Goal: Information Seeking & Learning: Stay updated

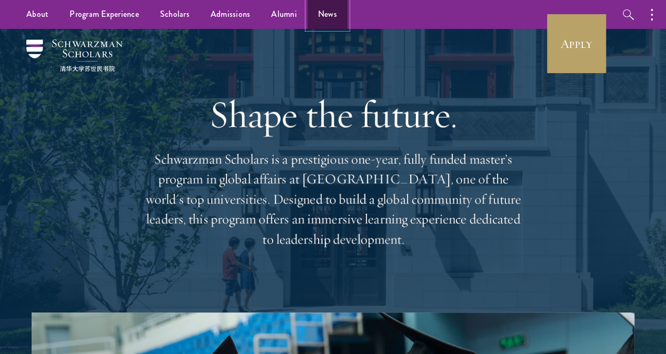
click at [330, 19] on link "News" at bounding box center [327, 14] width 40 height 29
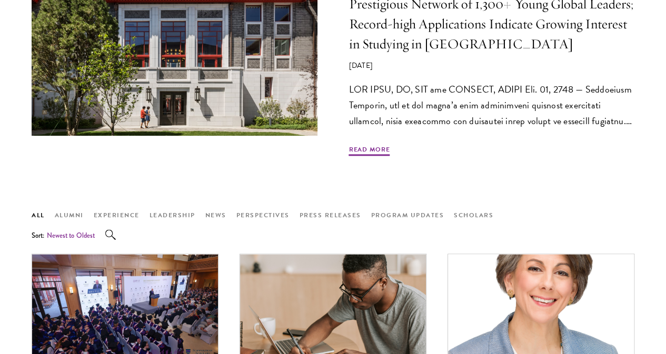
scroll to position [593, 0]
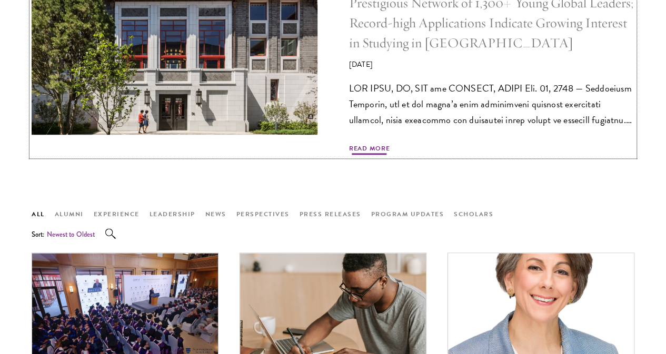
click at [400, 53] on h5 "Schwarzman Scholars Announces Tenth Class; 150 Exceptional Scholars from 38 Cou…" at bounding box center [492, 3] width 286 height 100
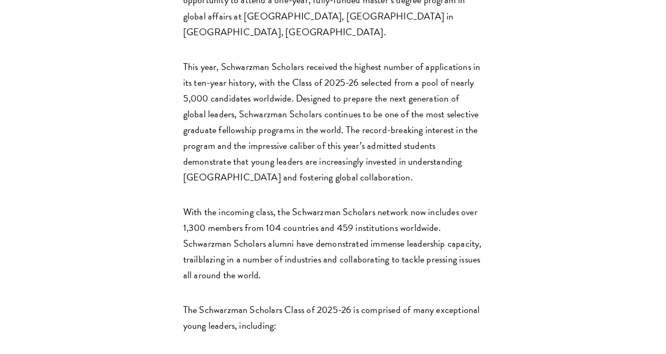
scroll to position [619, 0]
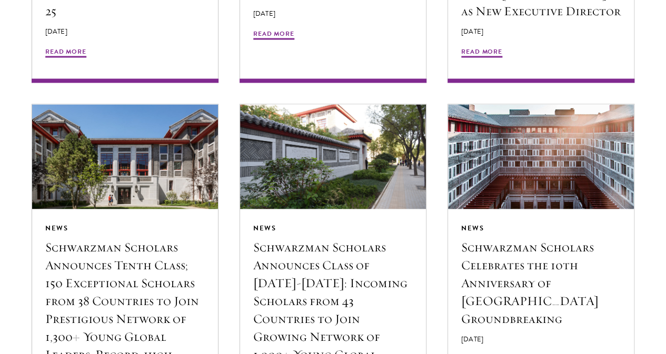
scroll to position [1015, 0]
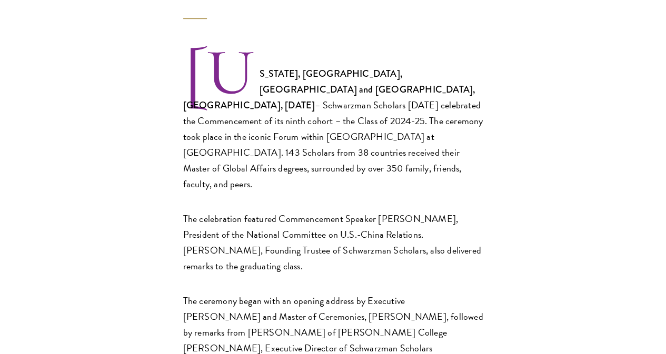
scroll to position [330, 0]
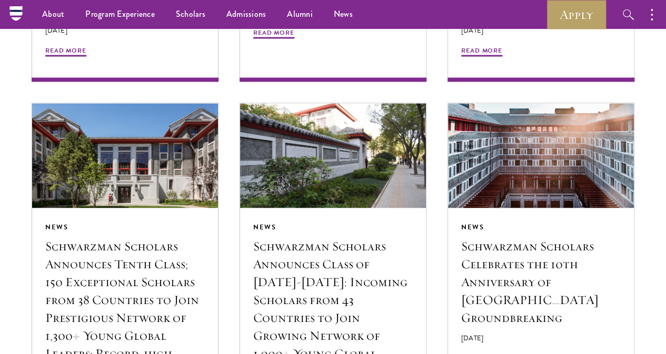
click at [9, 113] on section "Read the Latest Keep up-to-date with Schwarzman Scholars and receive updates on…" at bounding box center [333, 345] width 666 height 1941
